Goal: Transaction & Acquisition: Purchase product/service

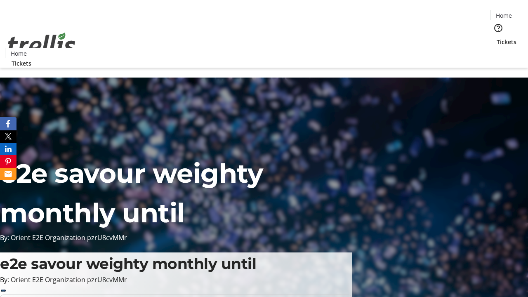
click at [496, 38] on span "Tickets" at bounding box center [506, 42] width 20 height 9
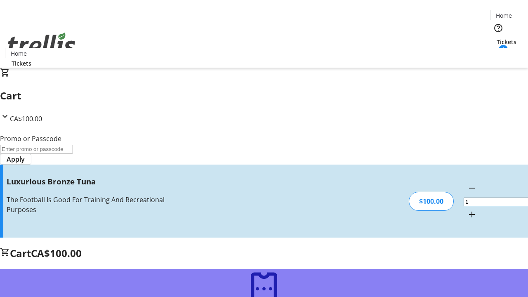
type input "FREE"
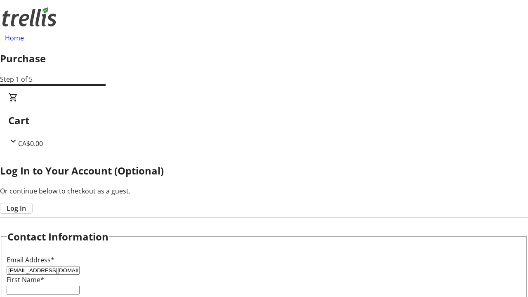
type input "[EMAIL_ADDRESS][DOMAIN_NAME]"
type input "[PERSON_NAME]"
